Goal: Task Accomplishment & Management: Manage account settings

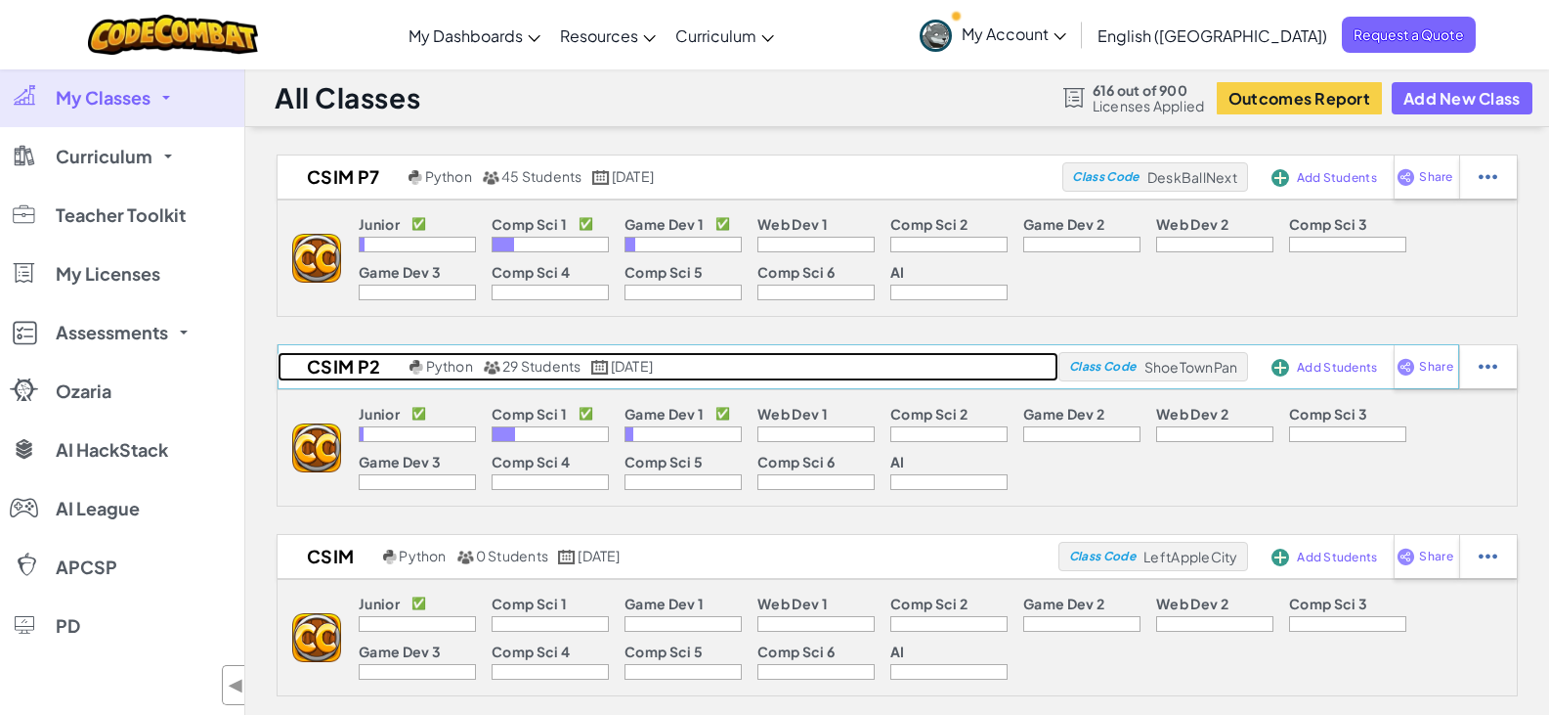
click at [813, 366] on link "CSIM P2 Python 29 Students [DATE]" at bounding box center [668, 366] width 781 height 29
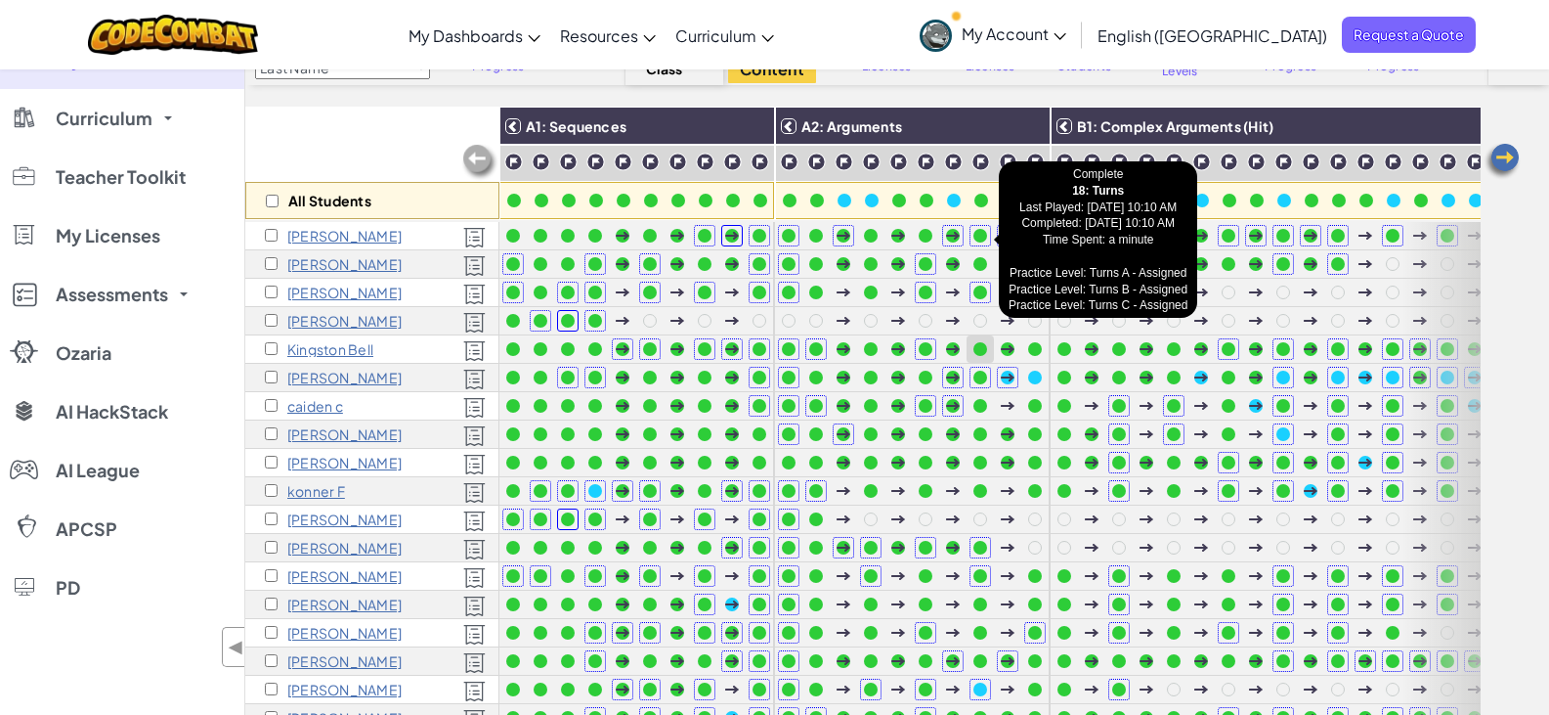
scroll to position [110, 0]
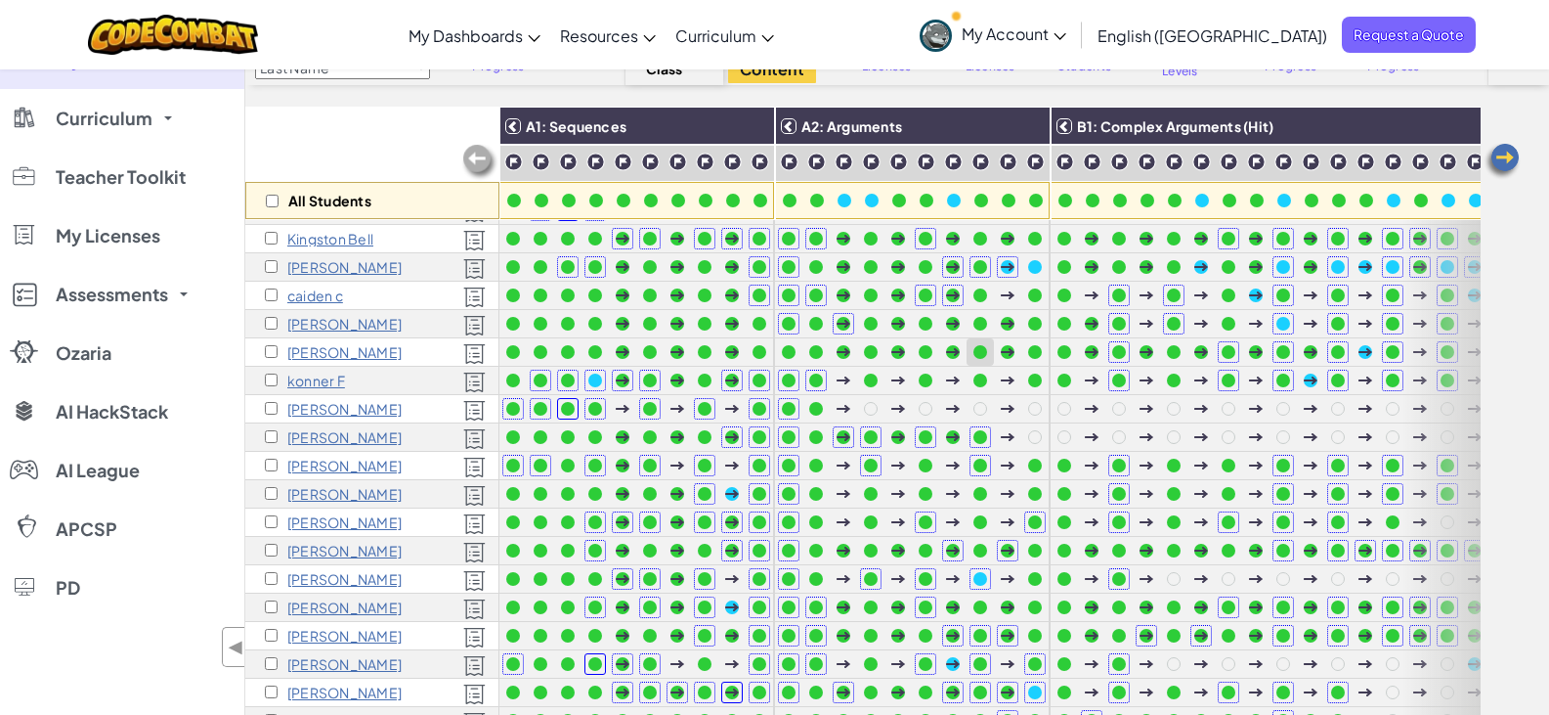
click at [988, 359] on div at bounding box center [981, 352] width 22 height 22
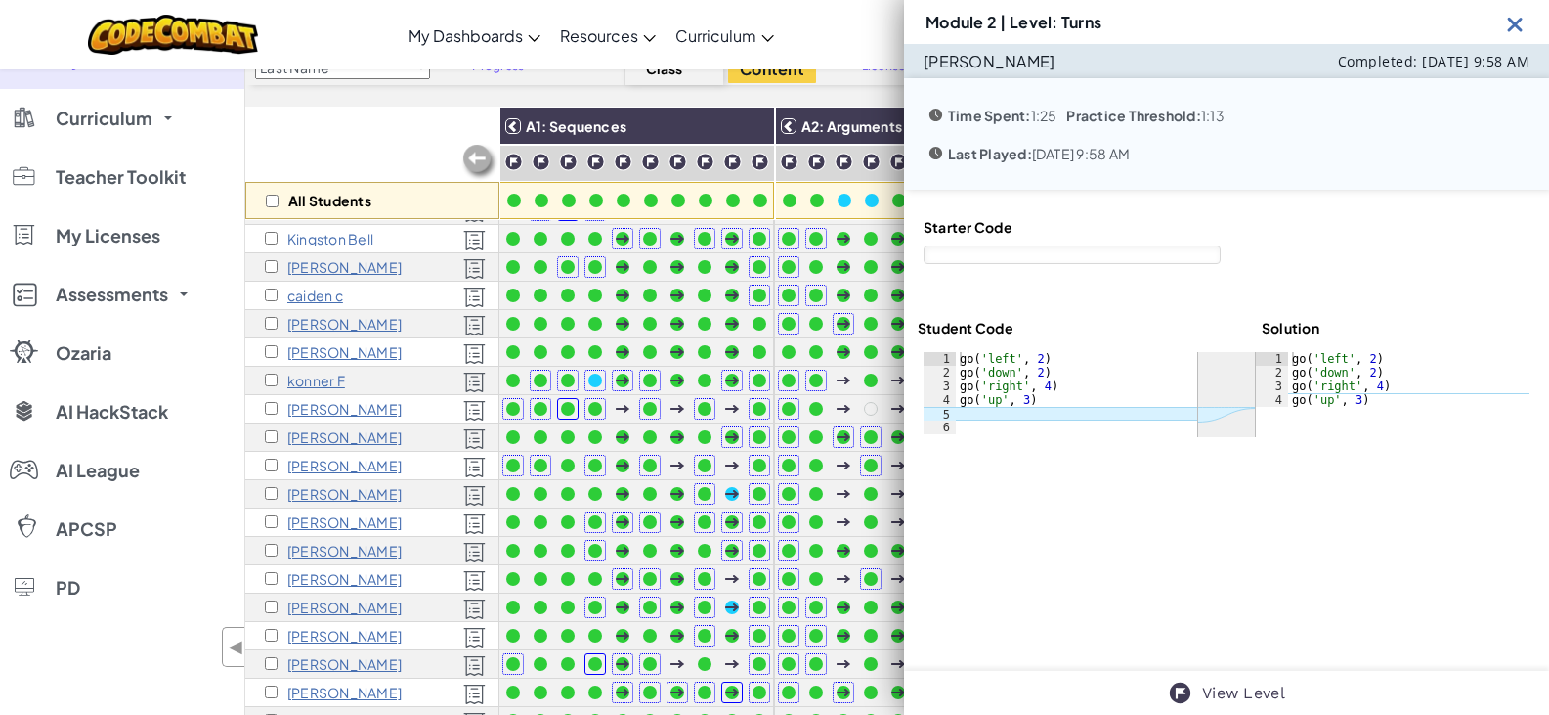
click at [1523, 8] on div at bounding box center [1515, 22] width 24 height 29
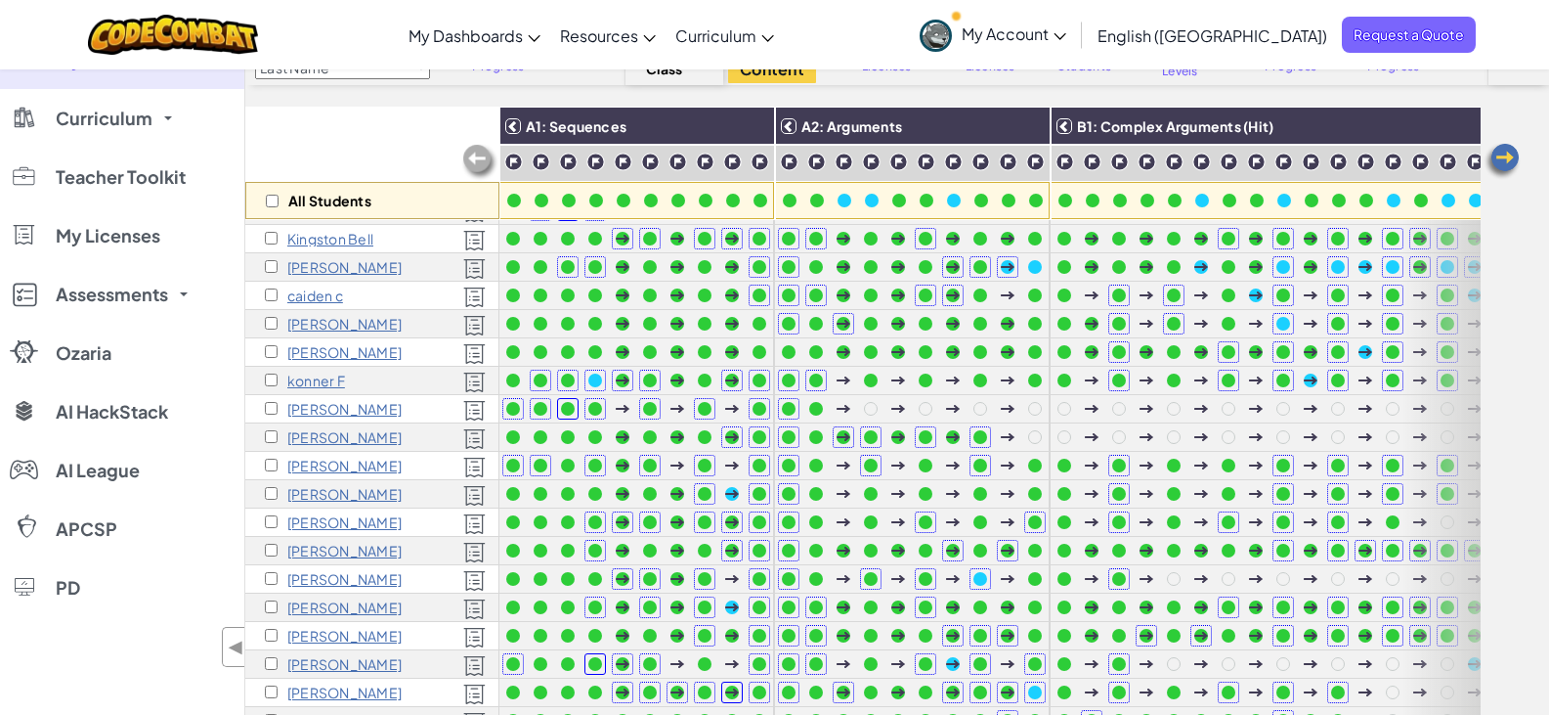
click at [1520, 10] on div "Toggle navigation My Dashboards CodeCombat Teacher Dashboard Ozaria Teacher Das…" at bounding box center [774, 34] width 1559 height 69
